Goal: Information Seeking & Learning: Learn about a topic

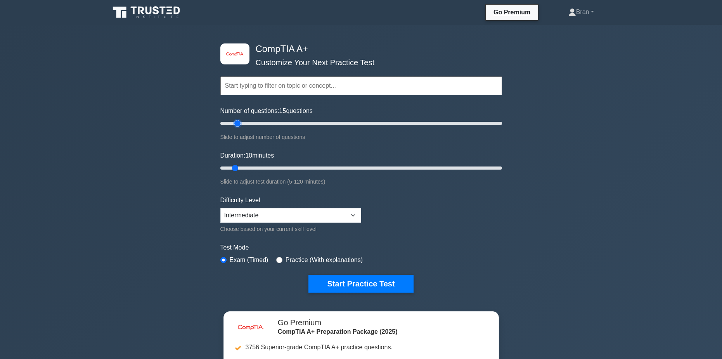
click at [235, 123] on input "Number of questions: 15 questions" at bounding box center [361, 123] width 282 height 9
type input "20"
click at [242, 126] on input "Number of questions: 15 questions" at bounding box center [361, 123] width 282 height 9
click at [375, 282] on button "Start Practice Test" at bounding box center [360, 284] width 105 height 18
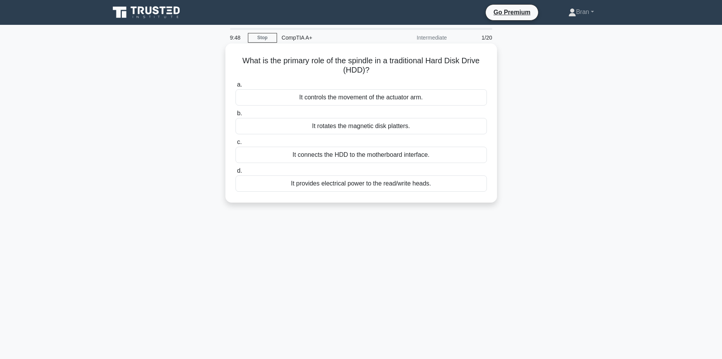
click at [374, 125] on div "It rotates the magnetic disk platters." at bounding box center [360, 126] width 251 height 16
click at [235, 116] on input "b. It rotates the magnetic disk platters." at bounding box center [235, 113] width 0 height 5
click at [383, 96] on div "Time-based one-time passwords (TOTP)" at bounding box center [360, 97] width 251 height 16
click at [235, 87] on input "a. Time-based one-time passwords (TOTP)" at bounding box center [235, 84] width 0 height 5
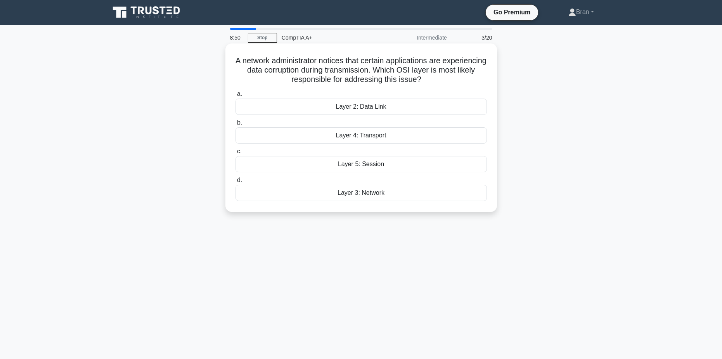
click at [369, 138] on div "Layer 4: Transport" at bounding box center [360, 135] width 251 height 16
click at [235, 125] on input "b. Layer 4: Transport" at bounding box center [235, 122] width 0 height 5
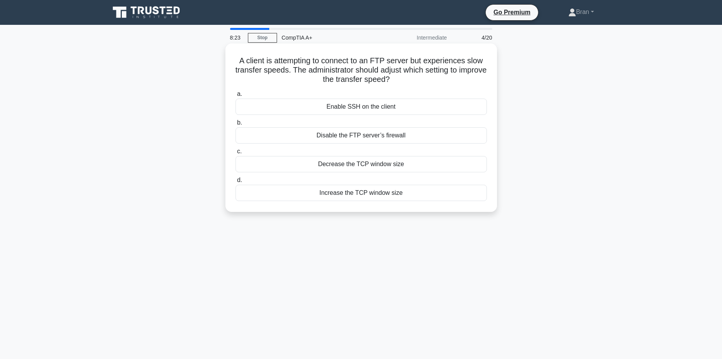
click at [408, 195] on div "Increase the TCP window size" at bounding box center [360, 193] width 251 height 16
click at [235, 183] on input "d. Increase the TCP window size" at bounding box center [235, 180] width 0 height 5
click at [389, 197] on div "Upgrade the power supply" at bounding box center [360, 193] width 251 height 16
click at [235, 183] on input "d. Upgrade the power supply" at bounding box center [235, 180] width 0 height 5
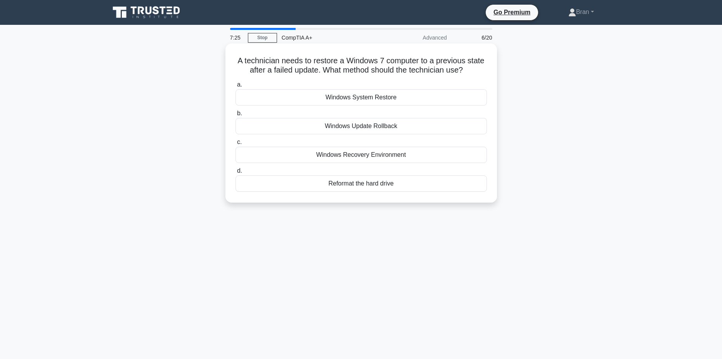
click at [381, 127] on div "Windows Update Rollback" at bounding box center [360, 126] width 251 height 16
click at [235, 116] on input "b. Windows Update Rollback" at bounding box center [235, 113] width 0 height 5
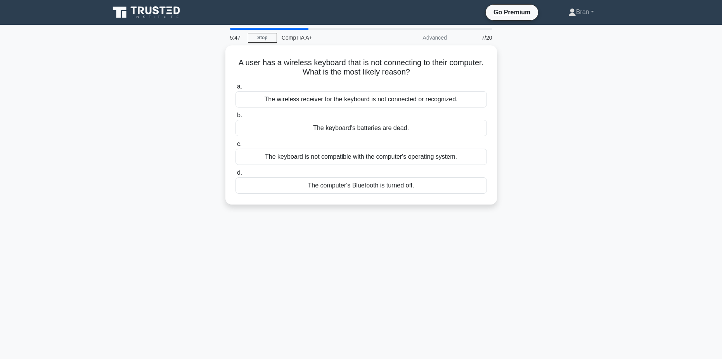
click at [190, 109] on div "A user has a wireless keyboard that is not connecting to their computer. What i…" at bounding box center [361, 129] width 512 height 168
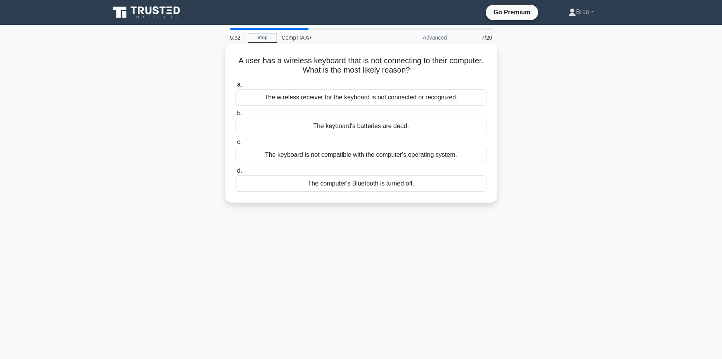
click at [398, 185] on div "The computer's Bluetooth is turned off." at bounding box center [360, 183] width 251 height 16
click at [235, 173] on input "d. The computer's Bluetooth is turned off." at bounding box center [235, 170] width 0 height 5
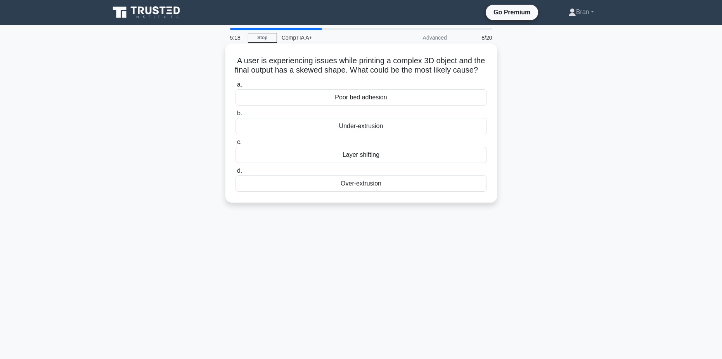
click at [374, 163] on div "Layer shifting" at bounding box center [360, 155] width 251 height 16
click at [235, 145] on input "c. Layer shifting" at bounding box center [235, 142] width 0 height 5
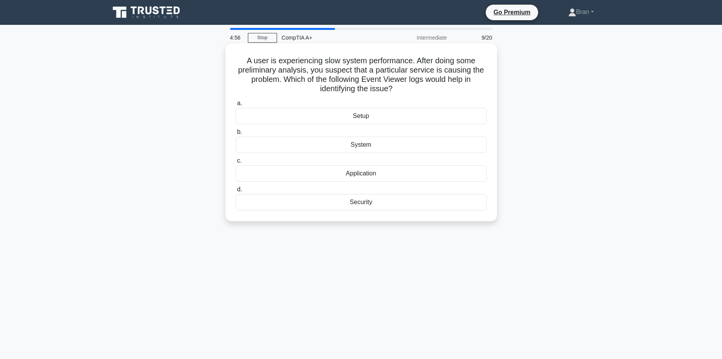
click at [376, 144] on div "System" at bounding box center [360, 145] width 251 height 16
click at [235, 135] on input "b. System" at bounding box center [235, 132] width 0 height 5
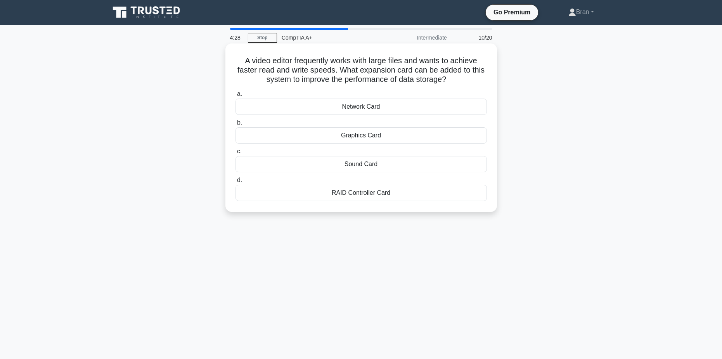
click at [385, 191] on div "RAID Controller Card" at bounding box center [360, 193] width 251 height 16
click at [235, 183] on input "d. RAID Controller Card" at bounding box center [235, 180] width 0 height 5
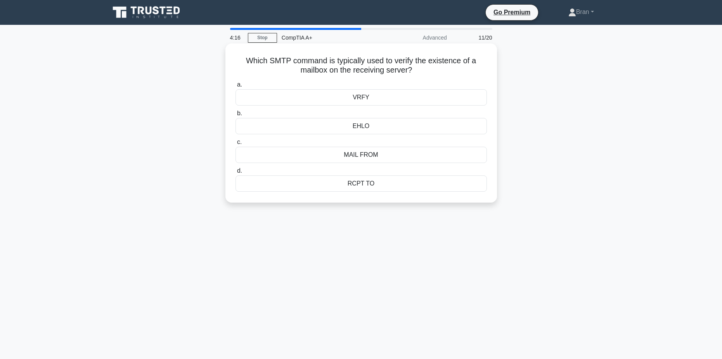
click at [365, 99] on div "VRFY" at bounding box center [360, 97] width 251 height 16
click at [235, 87] on input "a. VRFY" at bounding box center [235, 84] width 0 height 5
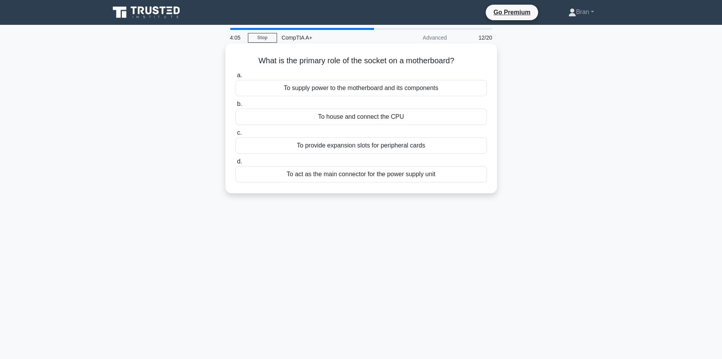
click at [382, 120] on div "To house and connect the CPU" at bounding box center [360, 117] width 251 height 16
click at [235, 107] on input "b. To house and connect the CPU" at bounding box center [235, 104] width 0 height 5
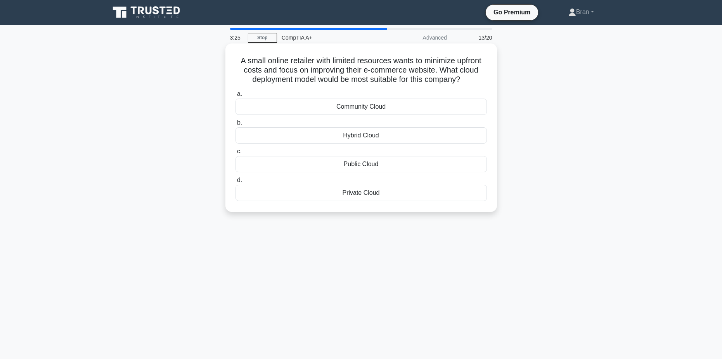
click at [379, 195] on div "Private Cloud" at bounding box center [360, 193] width 251 height 16
click at [235, 183] on input "d. Private Cloud" at bounding box center [235, 180] width 0 height 5
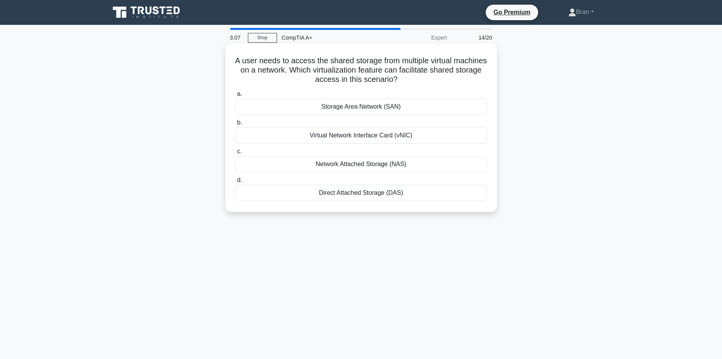
click at [372, 165] on div "Network Attached Storage (NAS)" at bounding box center [360, 164] width 251 height 16
click at [235, 154] on input "c. Network Attached Storage (NAS)" at bounding box center [235, 151] width 0 height 5
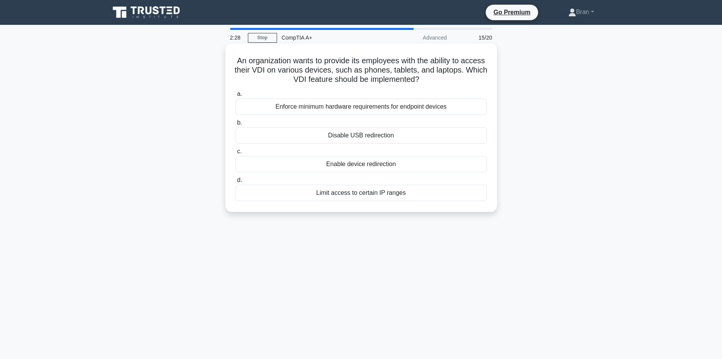
click at [394, 194] on div "Limit access to certain IP ranges" at bounding box center [360, 193] width 251 height 16
click at [235, 183] on input "d. Limit access to certain IP ranges" at bounding box center [235, 180] width 0 height 5
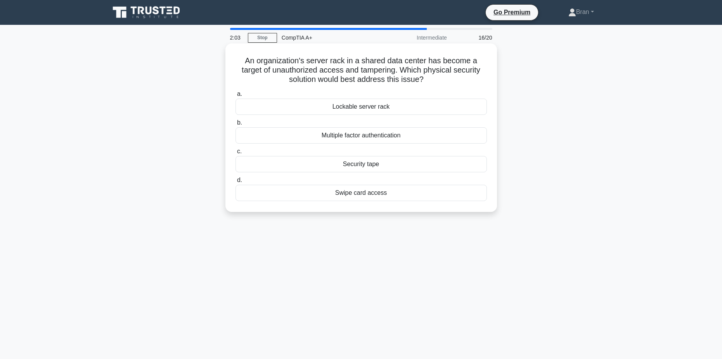
click at [409, 136] on div "Multiple factor authentication" at bounding box center [360, 135] width 251 height 16
click at [235, 125] on input "b. Multiple factor authentication" at bounding box center [235, 122] width 0 height 5
click at [368, 137] on div "PCI" at bounding box center [360, 135] width 251 height 16
click at [235, 125] on input "b. PCI" at bounding box center [235, 122] width 0 height 5
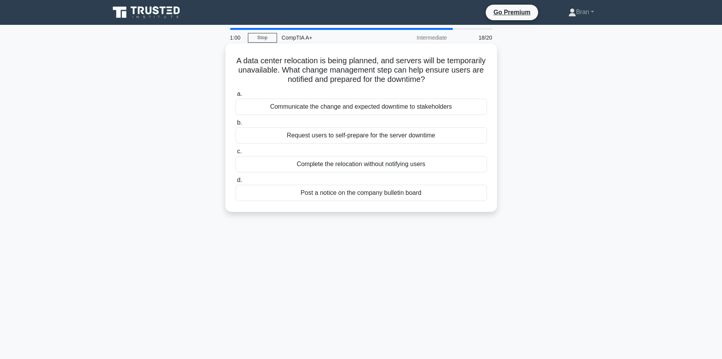
click at [353, 138] on div "Request users to self-prepare for the server downtime" at bounding box center [360, 135] width 251 height 16
click at [235, 125] on input "b. Request users to self-prepare for the server downtime" at bounding box center [235, 122] width 0 height 5
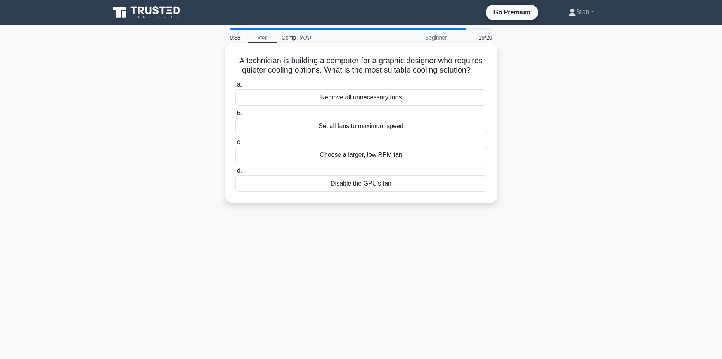
click at [365, 158] on div "Choose a larger, low RPM fan" at bounding box center [360, 155] width 251 height 16
click at [235, 145] on input "c. Choose a larger, low RPM fan" at bounding box center [235, 142] width 0 height 5
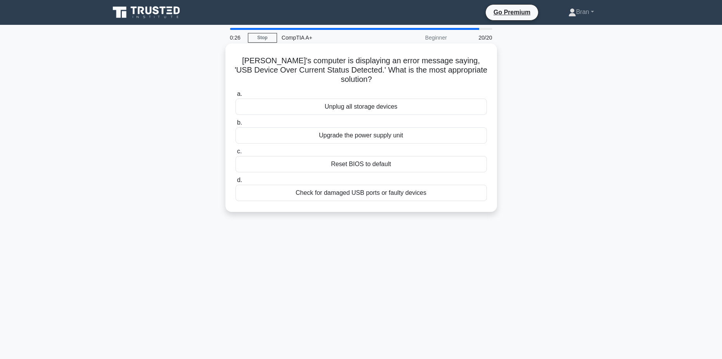
click at [378, 185] on div "Check for damaged USB ports or faulty devices" at bounding box center [360, 193] width 251 height 16
click at [235, 183] on input "d. Check for damaged USB ports or faulty devices" at bounding box center [235, 180] width 0 height 5
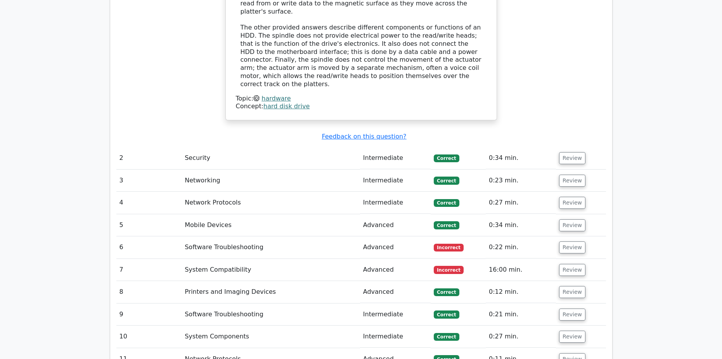
scroll to position [970, 0]
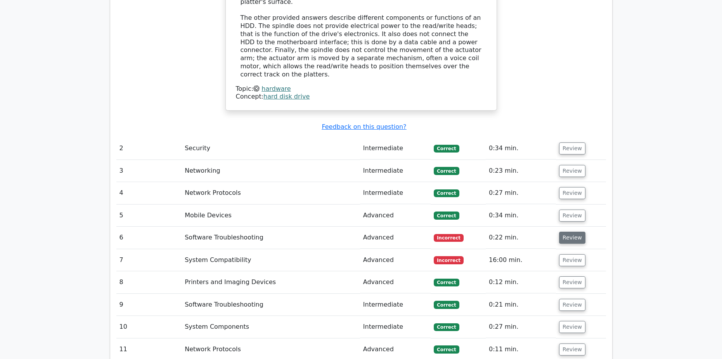
click at [563, 232] on button "Review" at bounding box center [572, 238] width 26 height 12
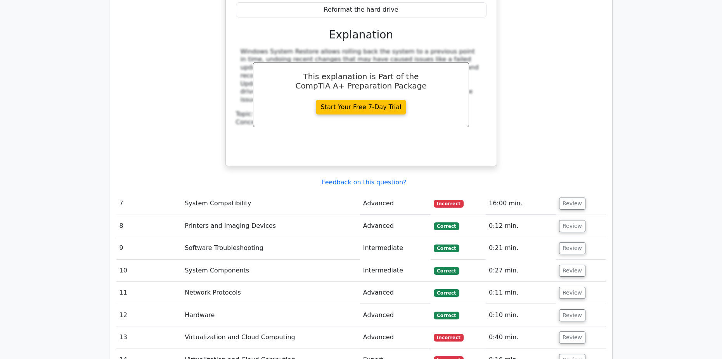
scroll to position [1357, 0]
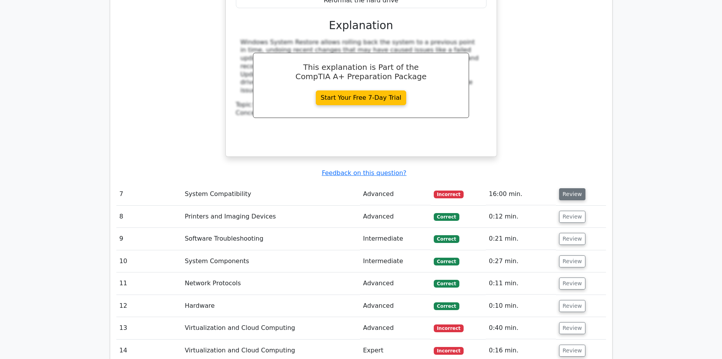
click at [574, 188] on button "Review" at bounding box center [572, 194] width 26 height 12
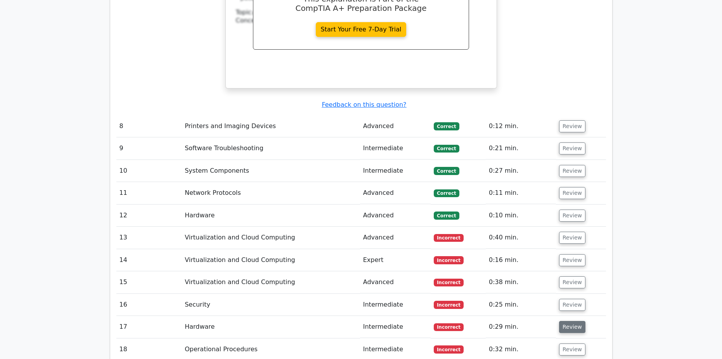
scroll to position [1823, 0]
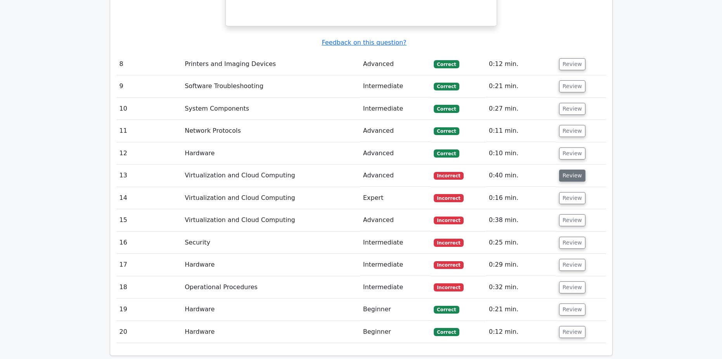
click at [571, 169] on button "Review" at bounding box center [572, 175] width 26 height 12
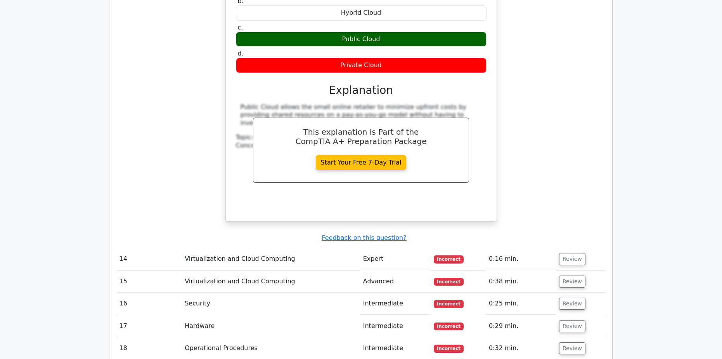
scroll to position [2094, 0]
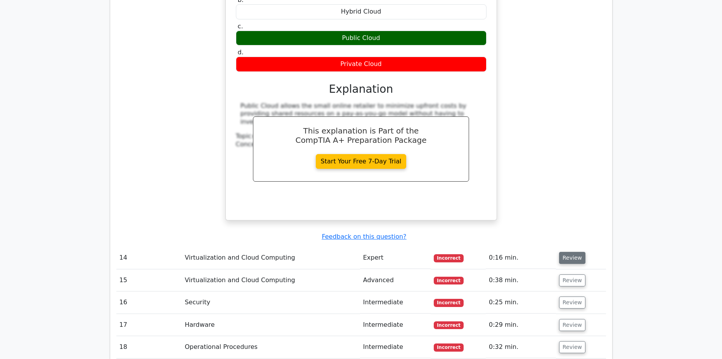
click at [567, 252] on button "Review" at bounding box center [572, 258] width 26 height 12
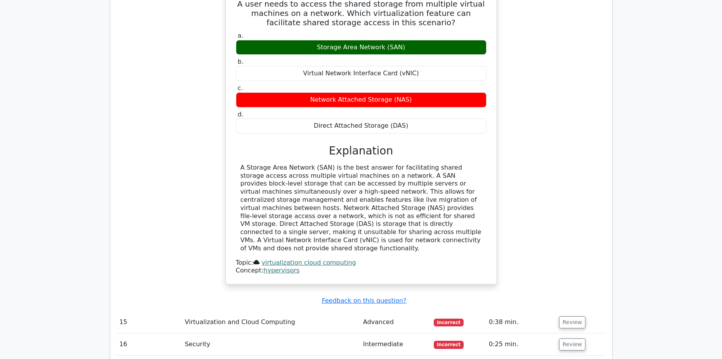
scroll to position [2443, 0]
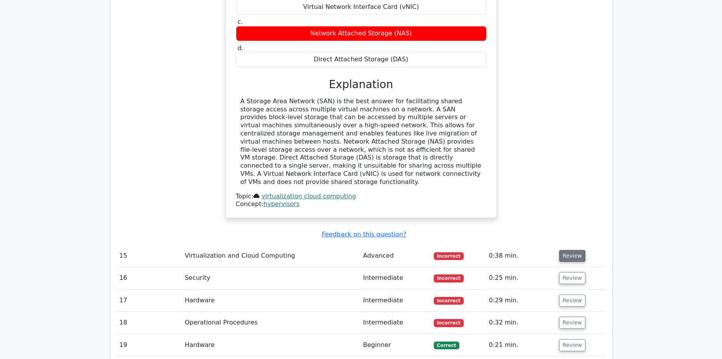
click at [569, 250] on button "Review" at bounding box center [572, 256] width 26 height 12
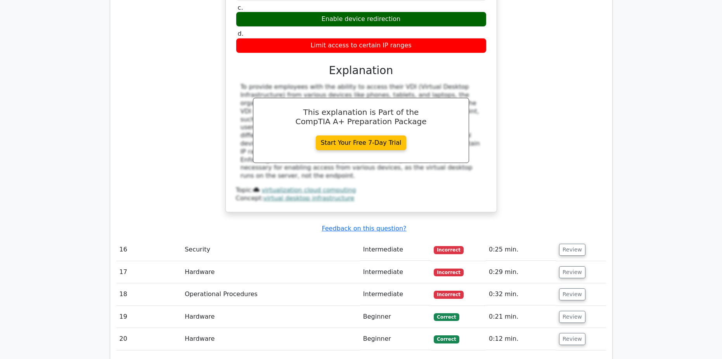
scroll to position [2870, 0]
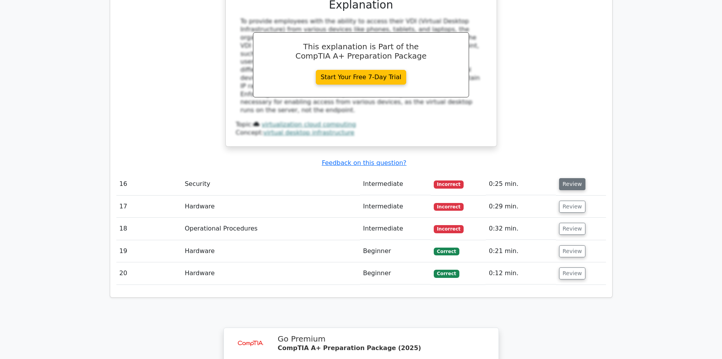
click at [572, 178] on button "Review" at bounding box center [572, 184] width 26 height 12
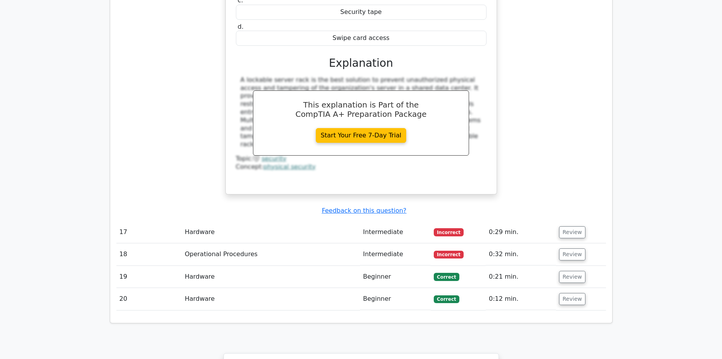
scroll to position [3180, 0]
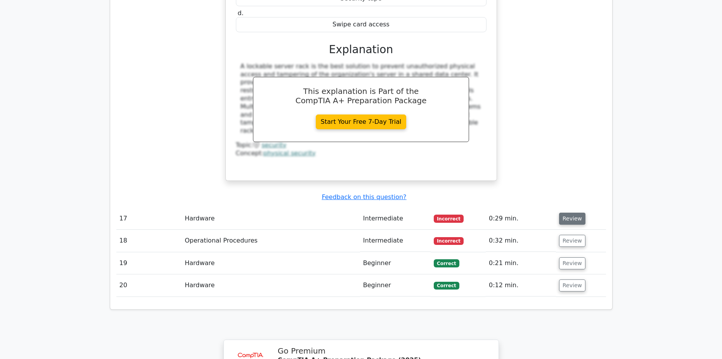
click at [575, 213] on button "Review" at bounding box center [572, 219] width 26 height 12
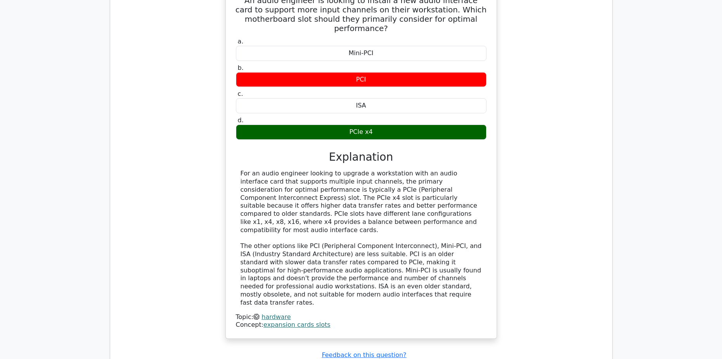
scroll to position [3452, 0]
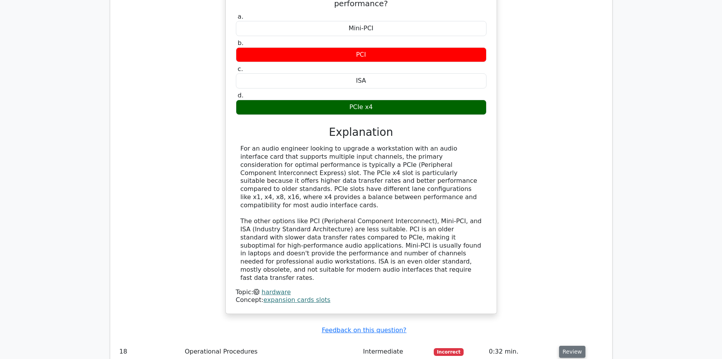
click at [567, 346] on button "Review" at bounding box center [572, 352] width 26 height 12
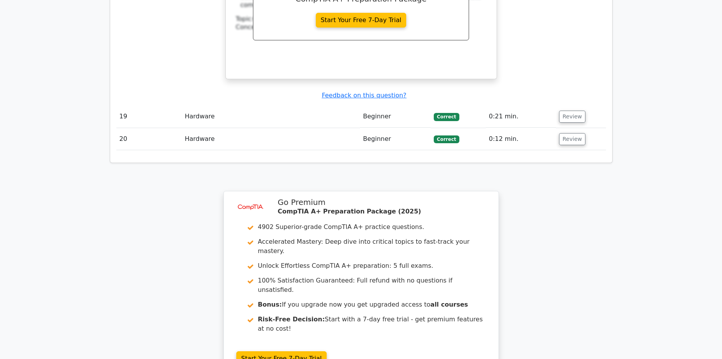
scroll to position [4034, 0]
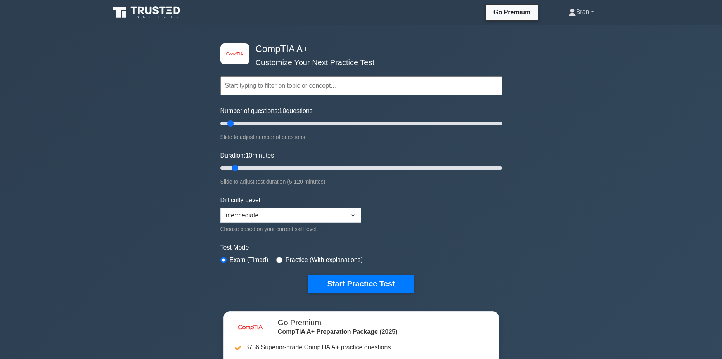
click at [570, 11] on icon at bounding box center [572, 11] width 4 height 4
click at [567, 27] on link "Profile" at bounding box center [580, 30] width 61 height 12
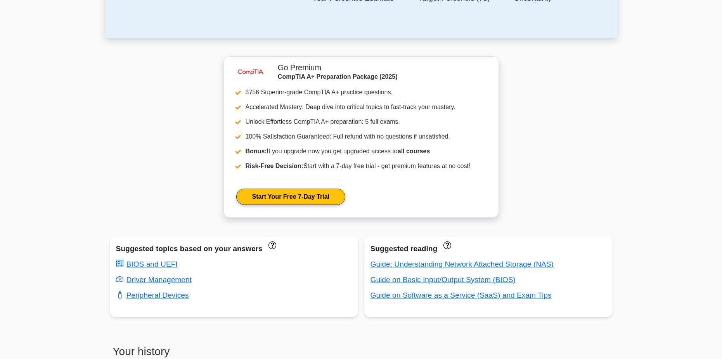
scroll to position [271, 0]
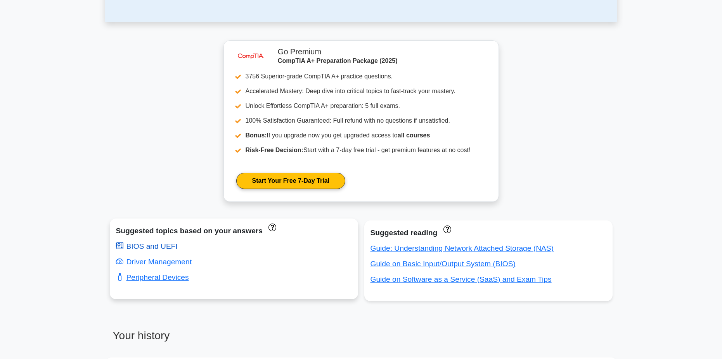
click at [169, 250] on link "BIOS and UEFI" at bounding box center [147, 246] width 62 height 8
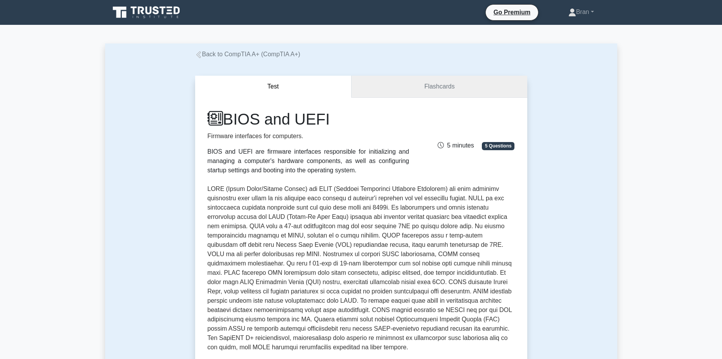
click at [410, 86] on link "Flashcards" at bounding box center [438, 87] width 175 height 22
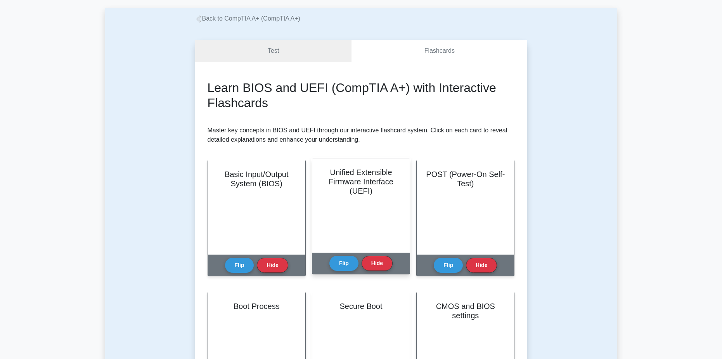
scroll to position [39, 0]
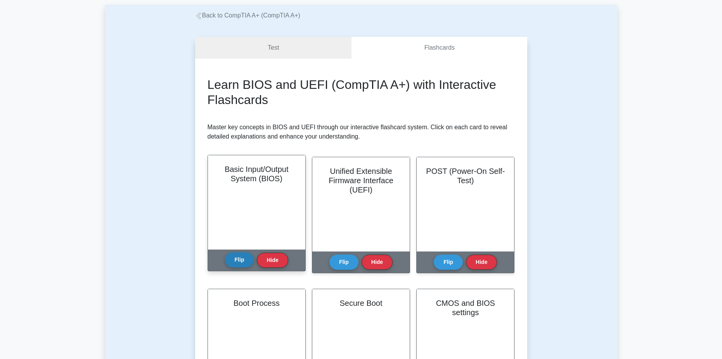
click at [246, 260] on button "Flip" at bounding box center [239, 259] width 29 height 15
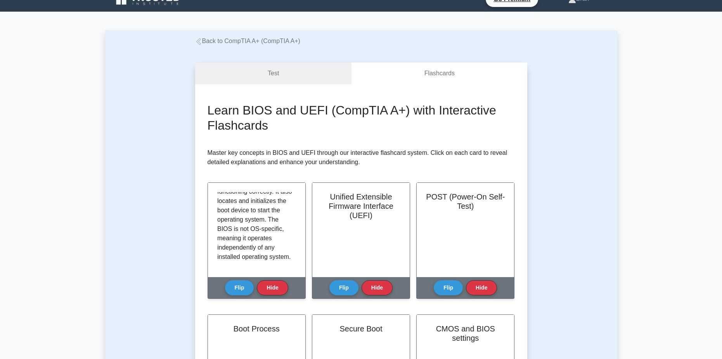
scroll to position [0, 0]
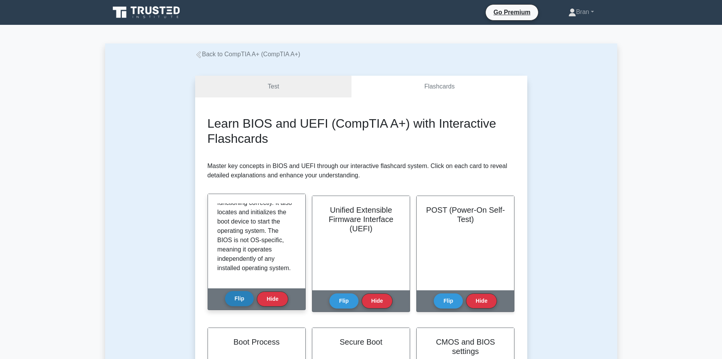
click at [245, 297] on button "Flip" at bounding box center [239, 298] width 29 height 15
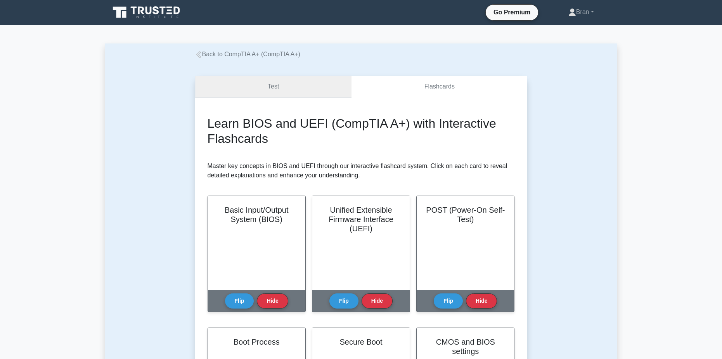
click at [280, 90] on link "Test" at bounding box center [273, 87] width 157 height 22
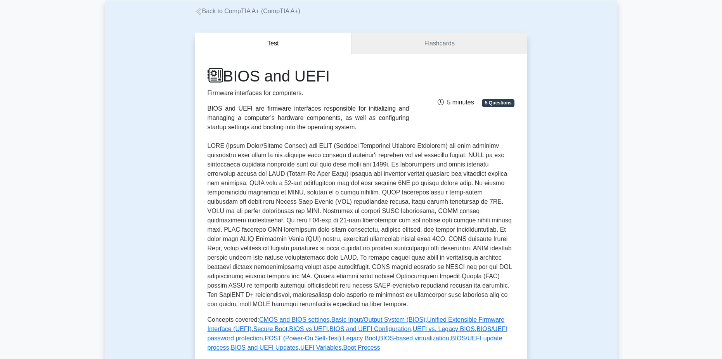
scroll to position [39, 0]
